Goal: Task Accomplishment & Management: Use online tool/utility

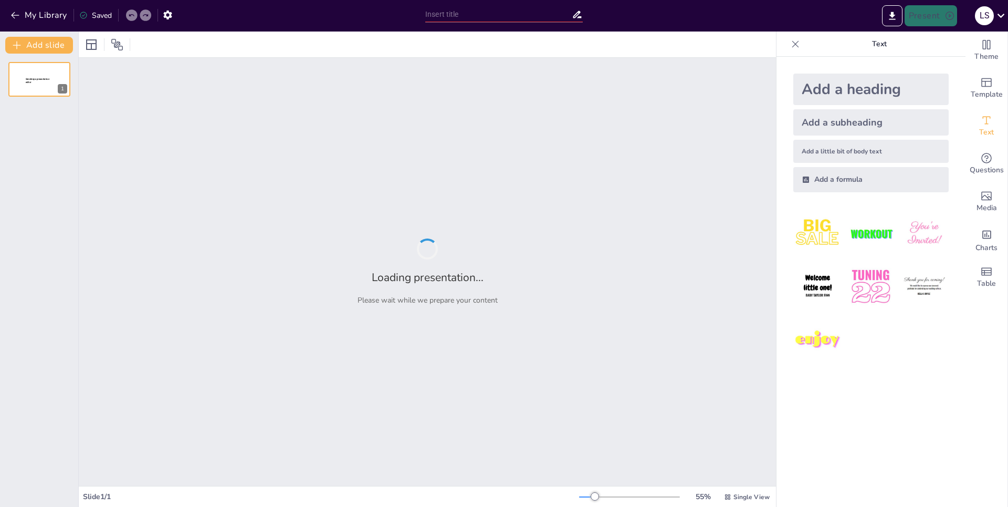
type input "New Sendsteps"
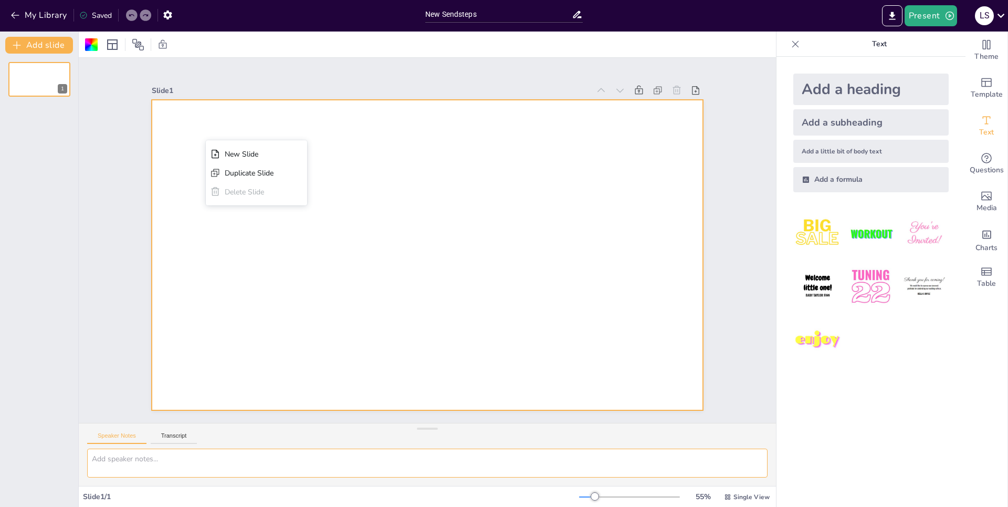
click at [179, 460] on textarea at bounding box center [427, 462] width 681 height 29
click at [136, 463] on textarea at bounding box center [427, 462] width 681 height 29
click at [848, 83] on div "Add a heading" at bounding box center [871, 90] width 155 height 32
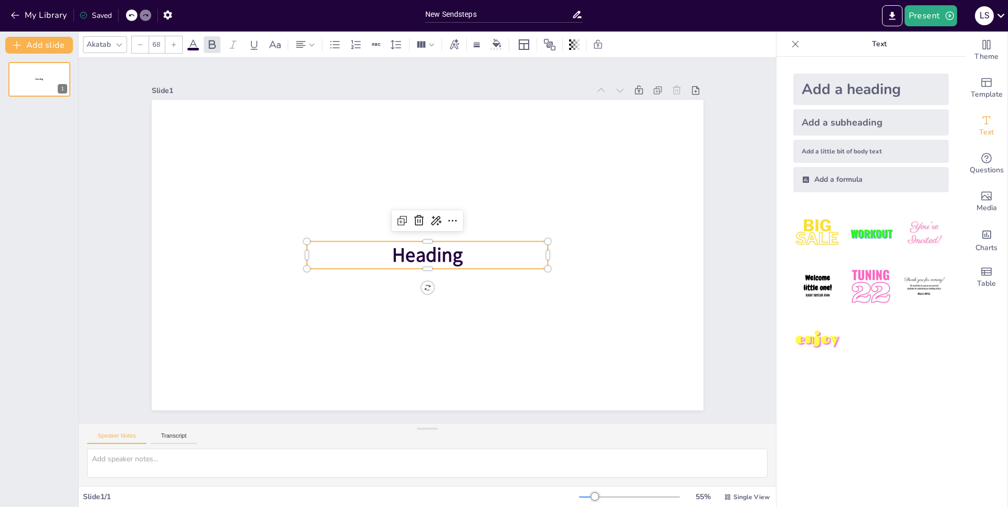
click at [847, 143] on div "Add a little bit of body text" at bounding box center [871, 151] width 155 height 23
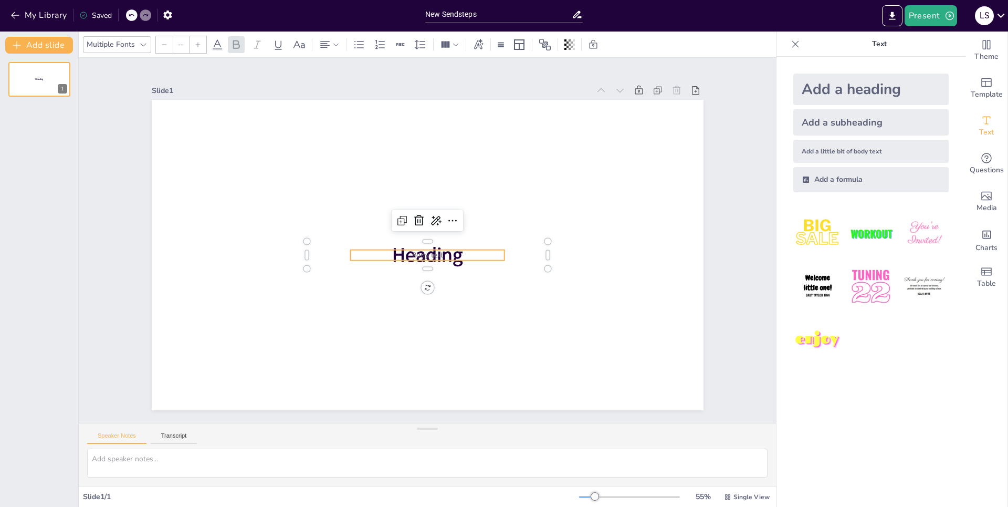
type input "26"
click at [983, 128] on span "Text" at bounding box center [986, 133] width 15 height 12
click at [590, 197] on div at bounding box center [417, 250] width 600 height 618
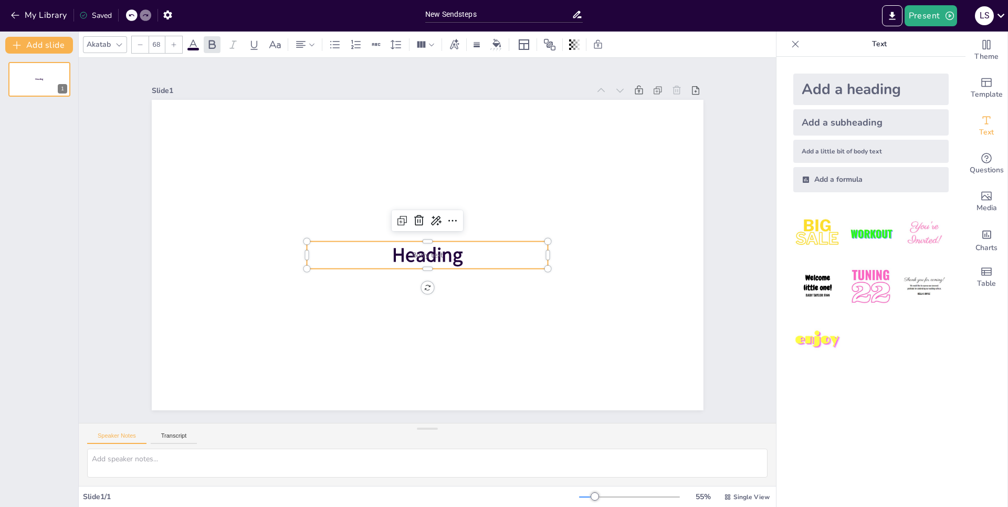
click at [450, 256] on span "Heading" at bounding box center [420, 228] width 75 height 58
click at [823, 178] on div "Add a formula" at bounding box center [871, 179] width 155 height 25
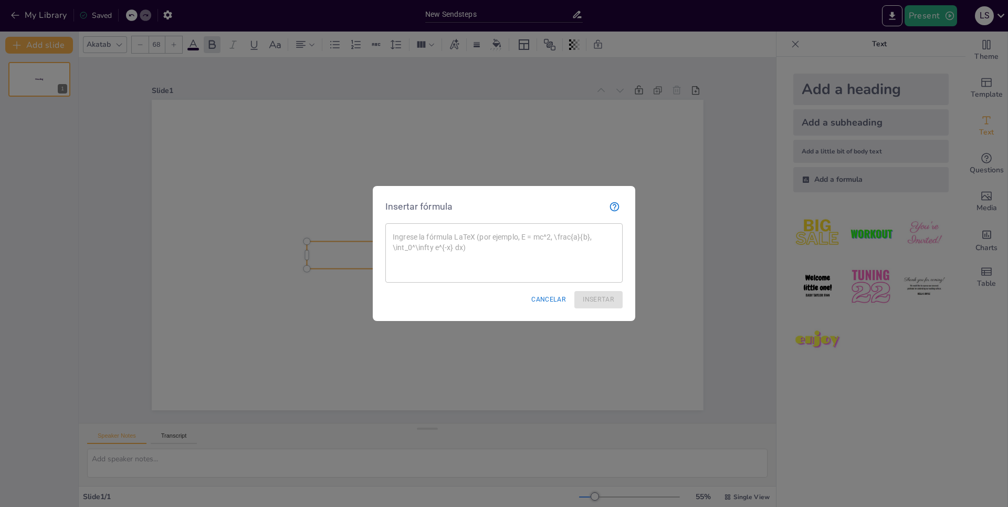
click at [550, 299] on button "Cancelar" at bounding box center [548, 299] width 43 height 17
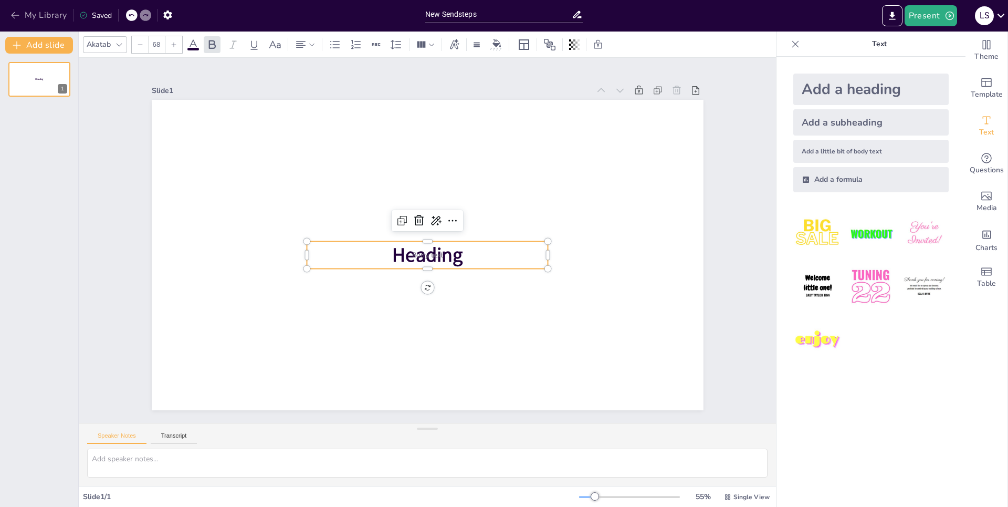
click at [12, 14] on icon "button" at bounding box center [15, 15] width 11 height 11
